Goal: Information Seeking & Learning: Check status

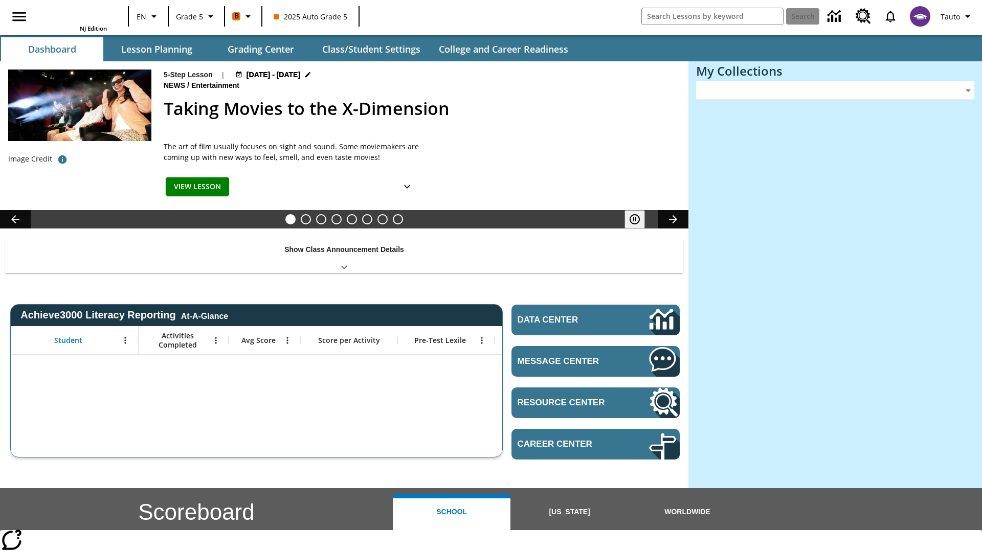
type input "-1"
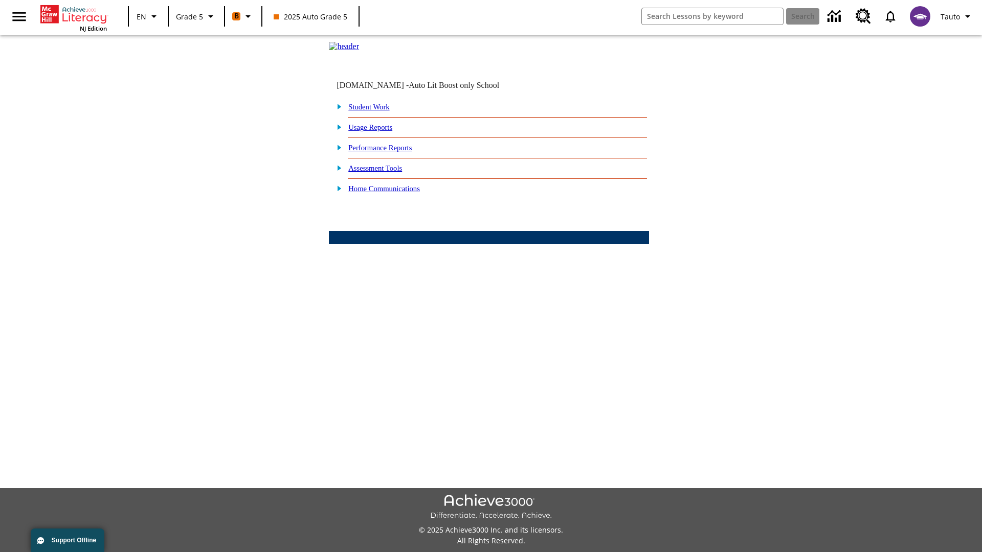
click at [391, 152] on link "Performance Reports" at bounding box center [379, 148] width 63 height 8
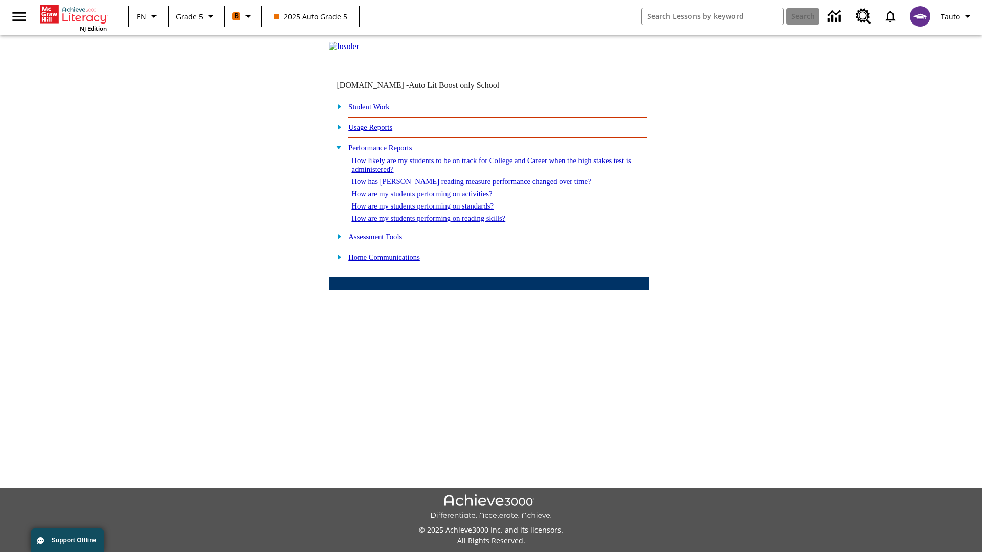
click at [433, 210] on link "How are my students performing on standards?" at bounding box center [422, 206] width 142 height 8
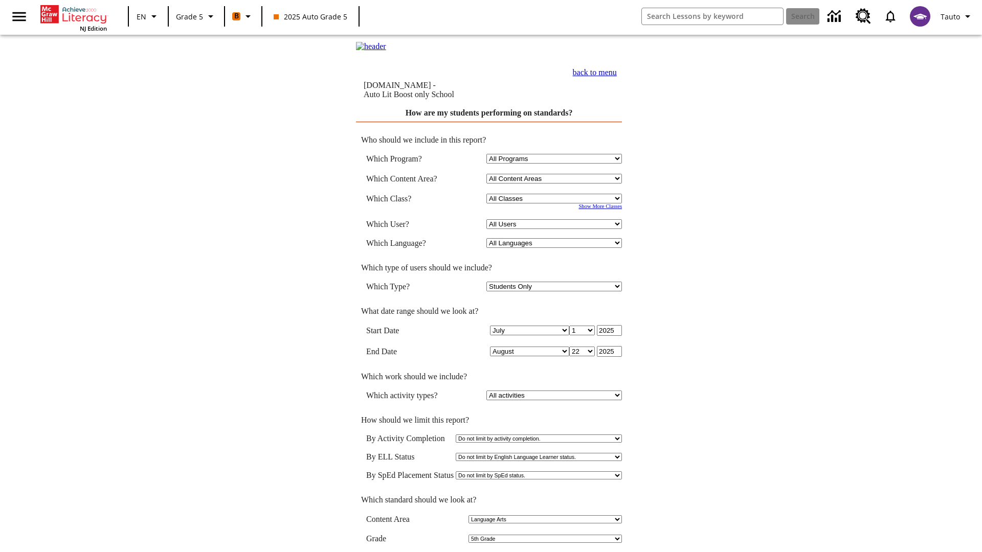
click at [555, 200] on select "Select a Class: All Classes 2025 Auto Grade 5 OL 2025 Auto Grade 6" at bounding box center [553, 199] width 135 height 10
select select "11133131"
click at [555, 226] on select "All Users Cat, Sautoen Cat, Sautoes Cat, Sautoss Donotlogin, Sautoen Twoschools…" at bounding box center [553, 224] width 135 height 10
select select "21437107"
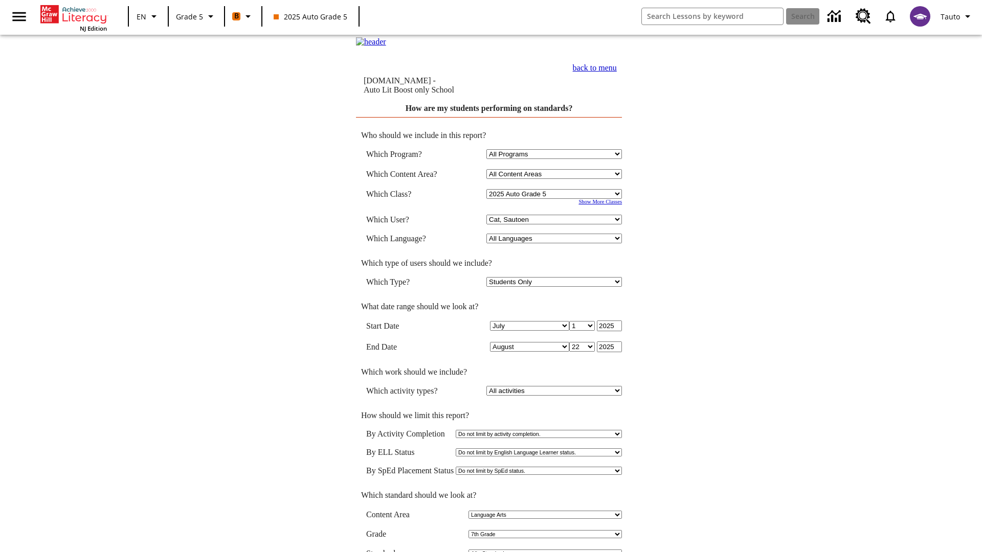
scroll to position [5, 0]
